Goal: Navigation & Orientation: Find specific page/section

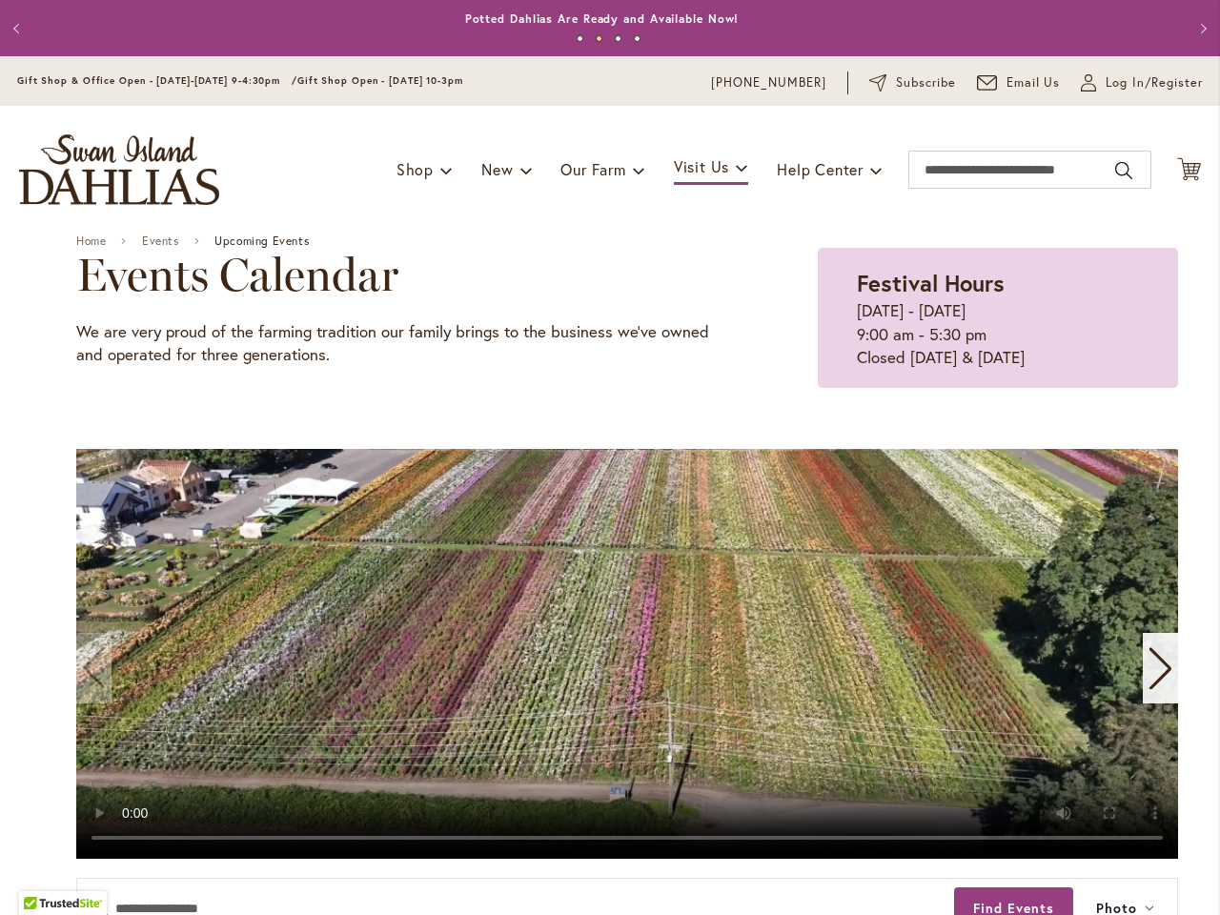
click at [610, 458] on video "1 / 11" at bounding box center [627, 654] width 1102 height 410
click at [602, 28] on p "Order Dahlia Tubers Now for Spring 2026 Delivery!" at bounding box center [601, 19] width 311 height 19
click at [19, 28] on button "Previous" at bounding box center [19, 29] width 38 height 38
click at [1185, 28] on button "Next" at bounding box center [1201, 29] width 38 height 38
click at [577, 39] on button "1" at bounding box center [580, 38] width 7 height 7
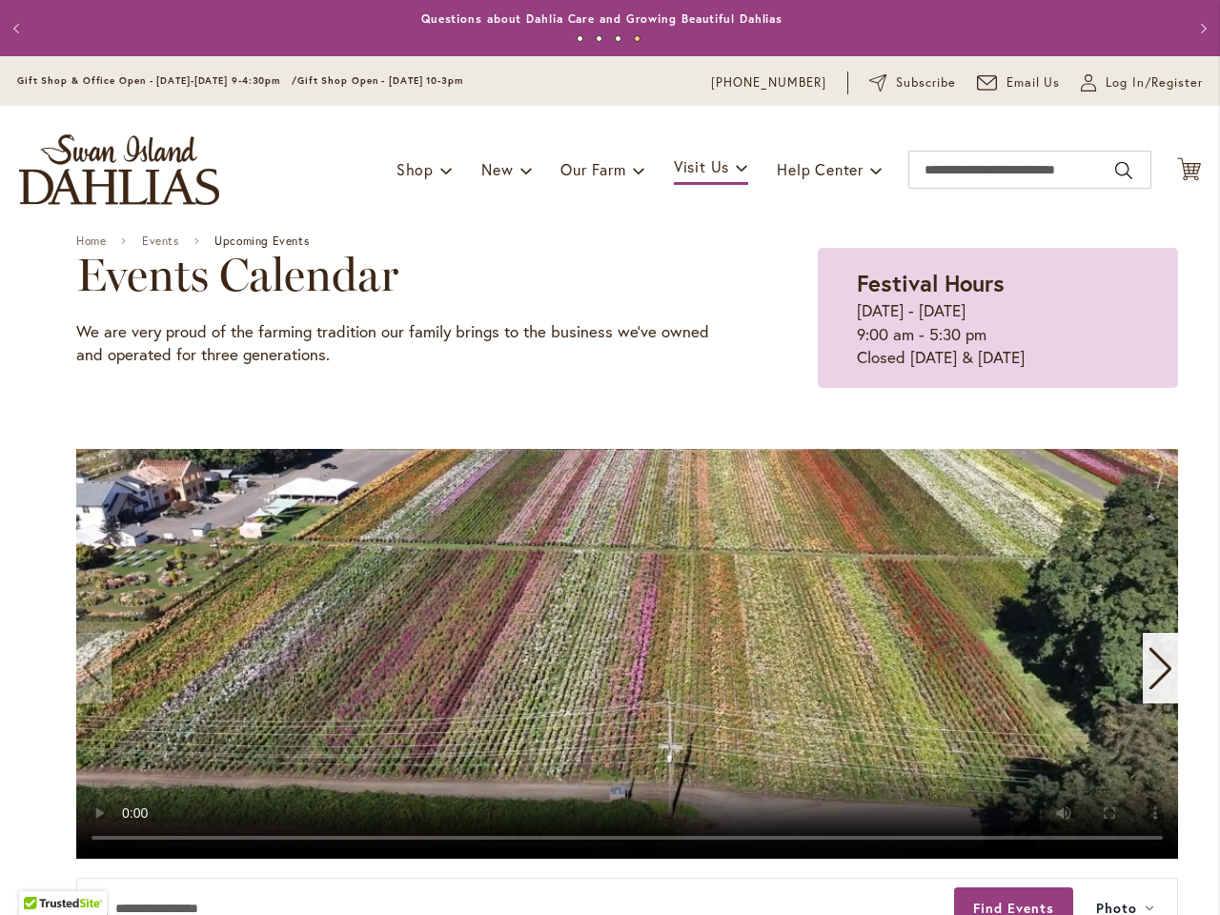
click at [596, 39] on button "2" at bounding box center [599, 38] width 7 height 7
click at [615, 39] on button "3" at bounding box center [618, 38] width 7 height 7
click at [634, 39] on button "4" at bounding box center [637, 38] width 7 height 7
click at [602, 485] on video "1 / 11" at bounding box center [627, 654] width 1102 height 410
